Goal: Navigation & Orientation: Find specific page/section

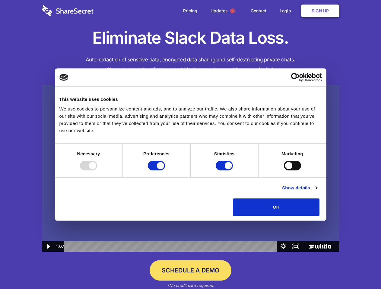
click at [190, 145] on img at bounding box center [190, 168] width 297 height 167
click at [97, 171] on div at bounding box center [88, 166] width 17 height 10
click at [165, 171] on input "Preferences" at bounding box center [156, 166] width 17 height 10
checkbox input "false"
click at [225, 171] on input "Statistics" at bounding box center [223, 166] width 17 height 10
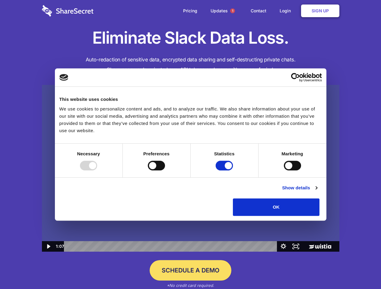
checkbox input "false"
click at [284, 171] on input "Marketing" at bounding box center [292, 166] width 17 height 10
checkbox input "true"
click at [317, 192] on link "Show details" at bounding box center [299, 187] width 35 height 7
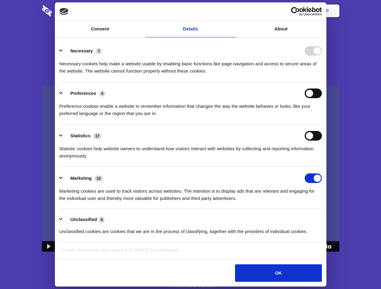
click at [321, 117] on div "Preferences 4 Preference cookies enable a website to remember information that …" at bounding box center [190, 103] width 262 height 29
click at [232, 11] on span "1" at bounding box center [232, 10] width 5 height 5
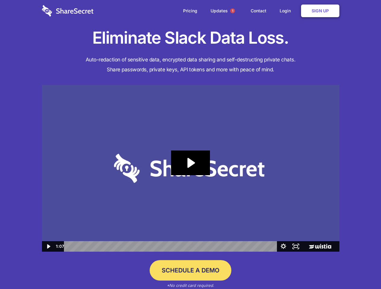
click at [190, 168] on icon "Play Video: Sharesecret Slack Extension" at bounding box center [190, 163] width 39 height 25
